Goal: Obtain resource: Download file/media

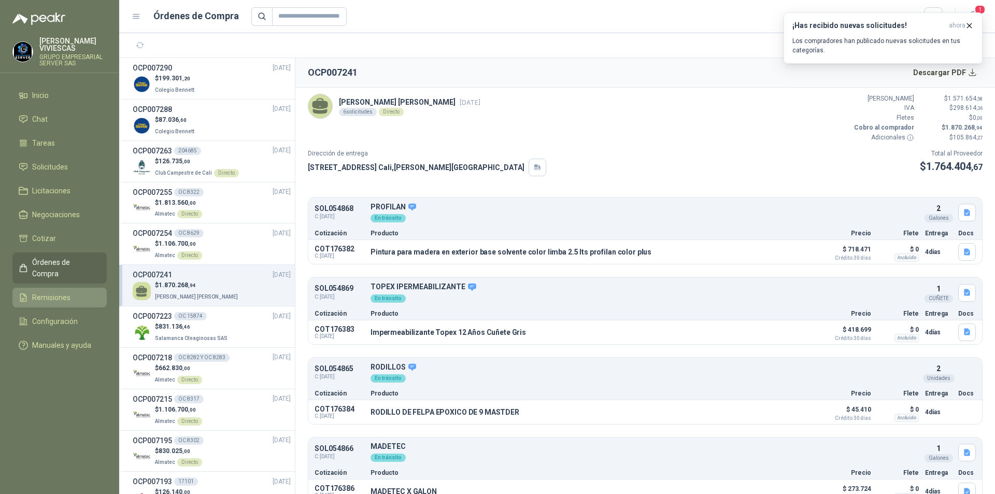
click at [48, 292] on span "Remisiones" at bounding box center [51, 297] width 38 height 11
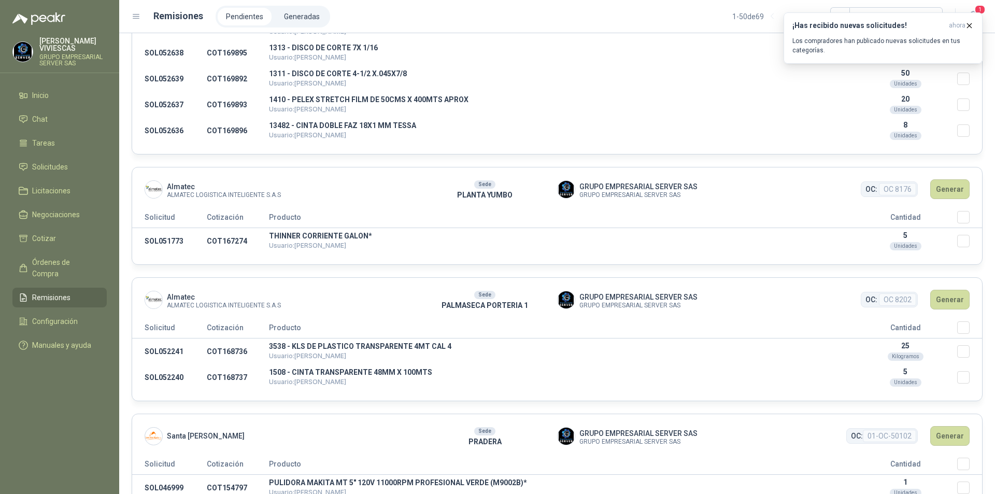
scroll to position [1918, 0]
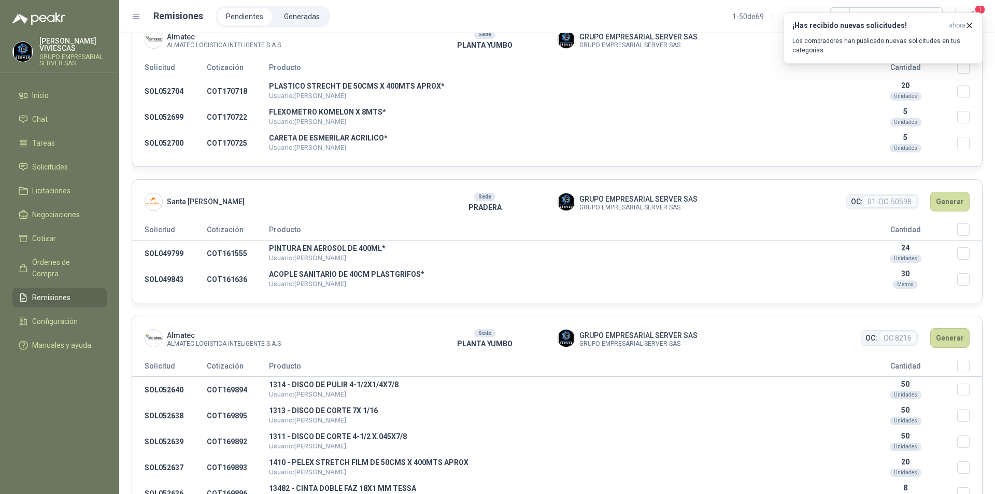
click at [35, 292] on span "Remisiones" at bounding box center [51, 297] width 38 height 11
click at [685, 123] on td "FLEXOMETRO KOMELON X 8MTS* Usuario: [PERSON_NAME]" at bounding box center [561, 117] width 585 height 26
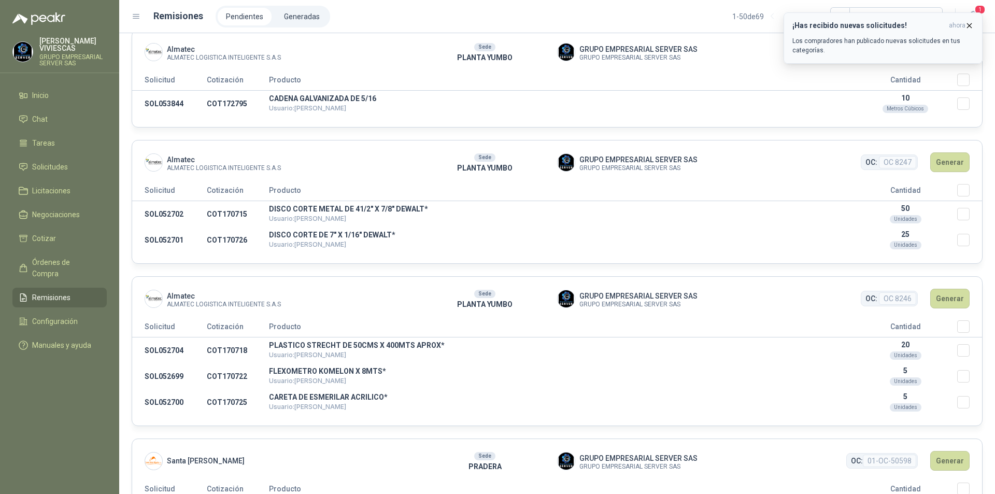
click at [970, 26] on icon "button" at bounding box center [969, 25] width 9 height 9
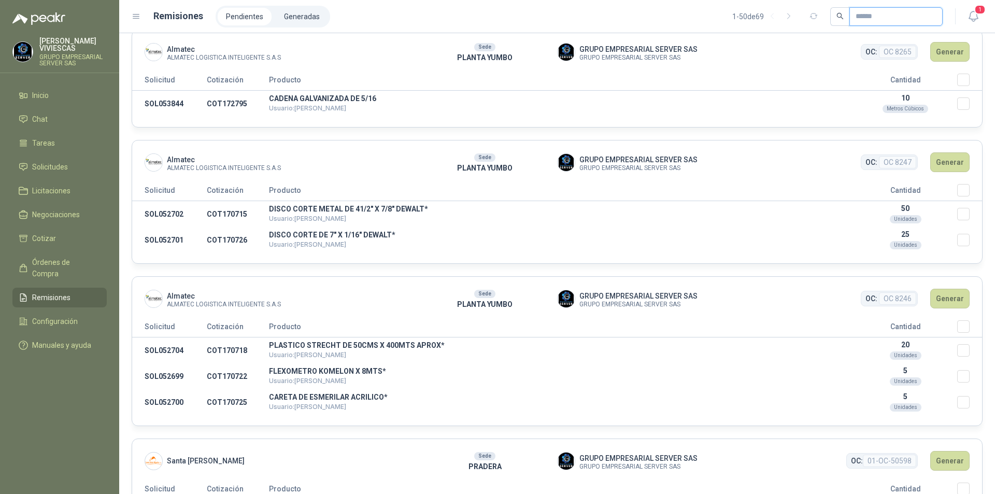
click at [893, 18] on input "text" at bounding box center [892, 17] width 73 height 18
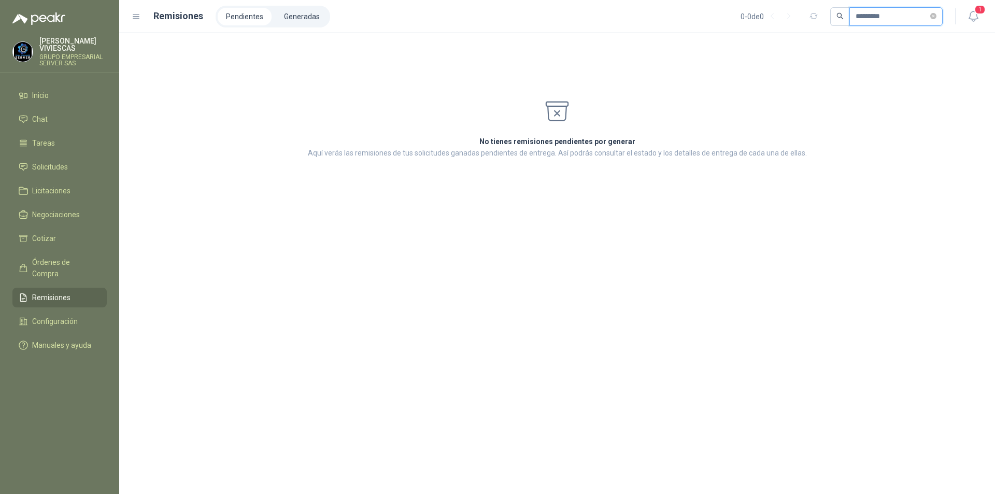
type input "*********"
click at [303, 23] on li "Generadas" at bounding box center [302, 17] width 52 height 18
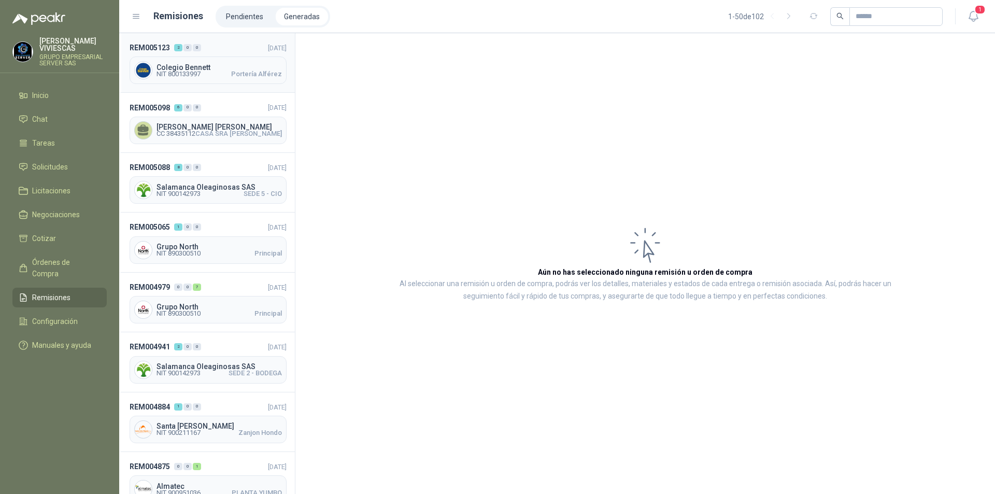
click at [194, 72] on span "NIT 800133997" at bounding box center [179, 74] width 44 height 6
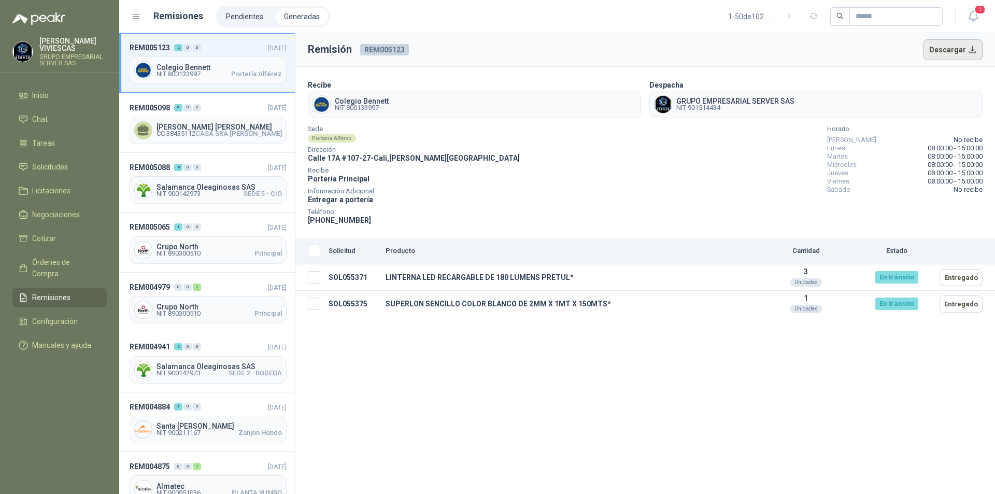
click at [971, 48] on button "Descargar" at bounding box center [954, 49] width 60 height 21
click at [72, 265] on span "Órdenes de Compra" at bounding box center [64, 268] width 65 height 23
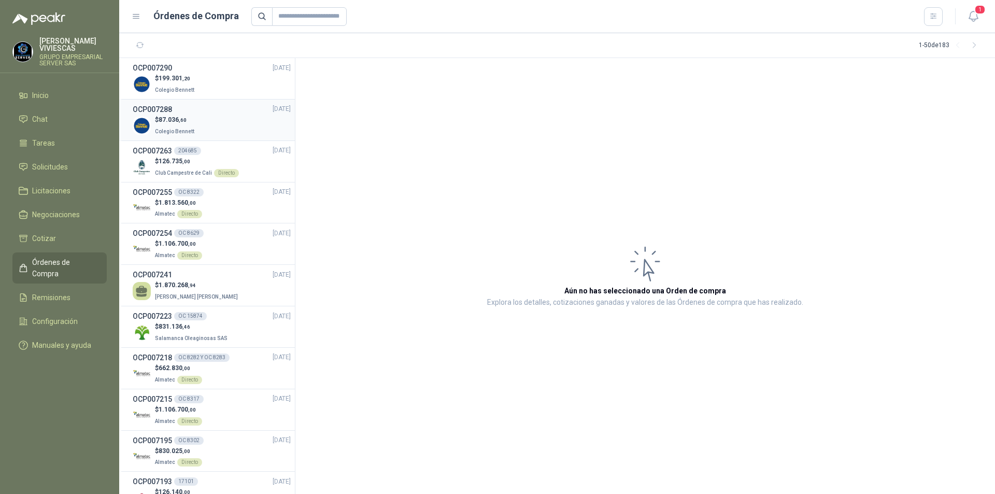
click at [201, 122] on div "$ 87.036 ,60 Colegio [PERSON_NAME]" at bounding box center [212, 125] width 158 height 21
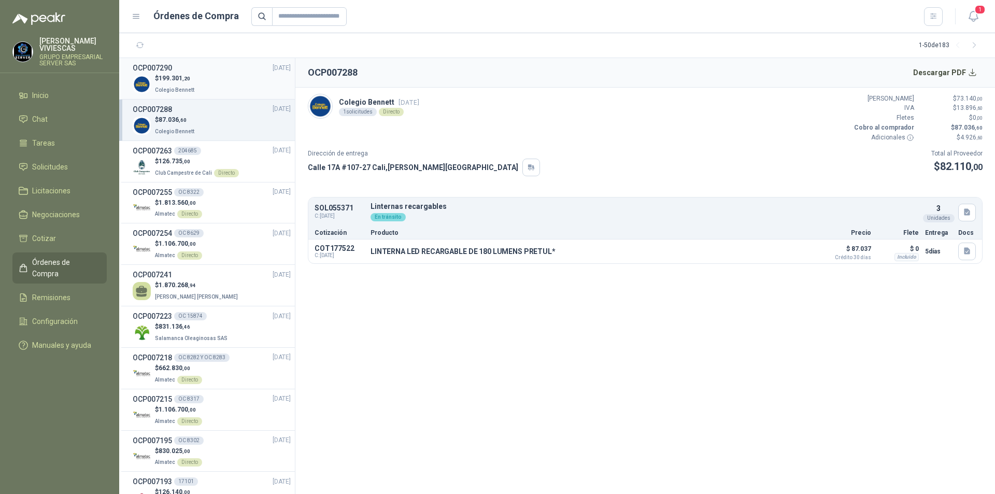
click at [219, 80] on div "$ 199.301 ,20 Colegio [PERSON_NAME]" at bounding box center [212, 84] width 158 height 21
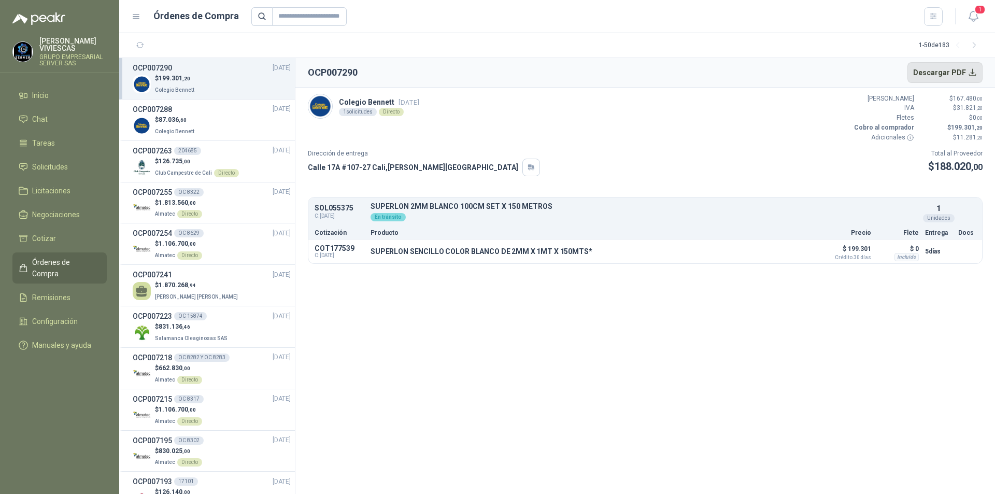
click at [965, 68] on button "Descargar PDF" at bounding box center [946, 72] width 76 height 21
click at [211, 124] on div "$ 87.036 ,60 Colegio [PERSON_NAME]" at bounding box center [212, 125] width 158 height 21
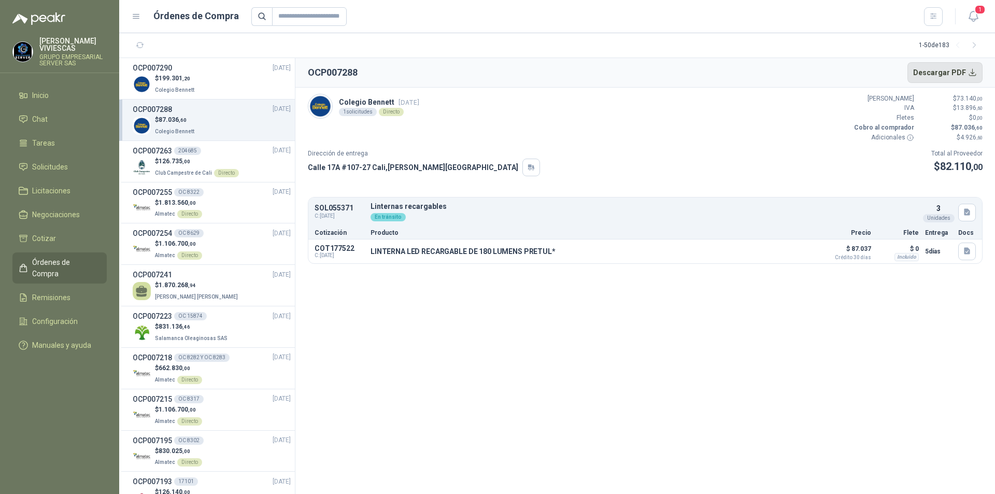
click at [972, 70] on button "Descargar PDF" at bounding box center [946, 72] width 76 height 21
